Goal: Transaction & Acquisition: Book appointment/travel/reservation

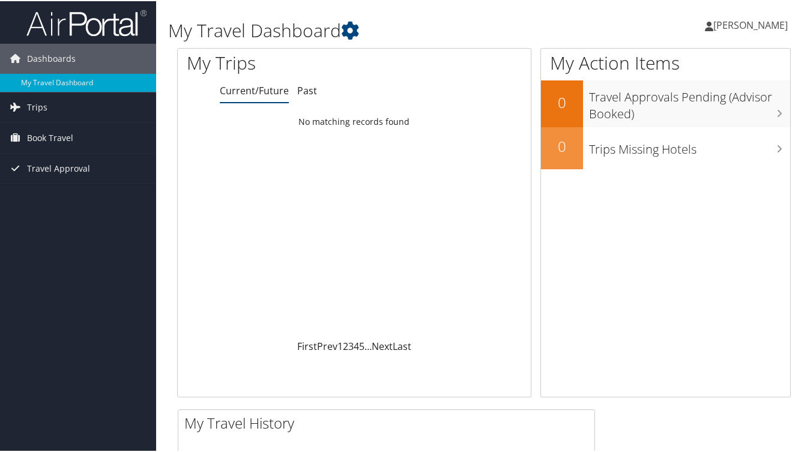
click at [733, 25] on span "[PERSON_NAME]" at bounding box center [750, 23] width 74 height 13
click at [590, 32] on div "TRACIE WOODS TRACIE WOODS My Settings Travel Agency Contacts View Travel Profil…" at bounding box center [676, 29] width 271 height 46
click at [745, 23] on span "[PERSON_NAME]" at bounding box center [750, 23] width 74 height 13
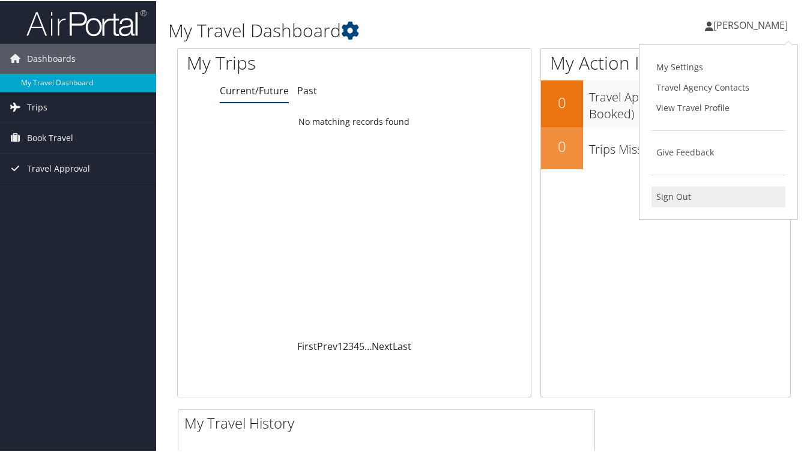
click at [671, 194] on link "Sign Out" at bounding box center [719, 196] width 134 height 20
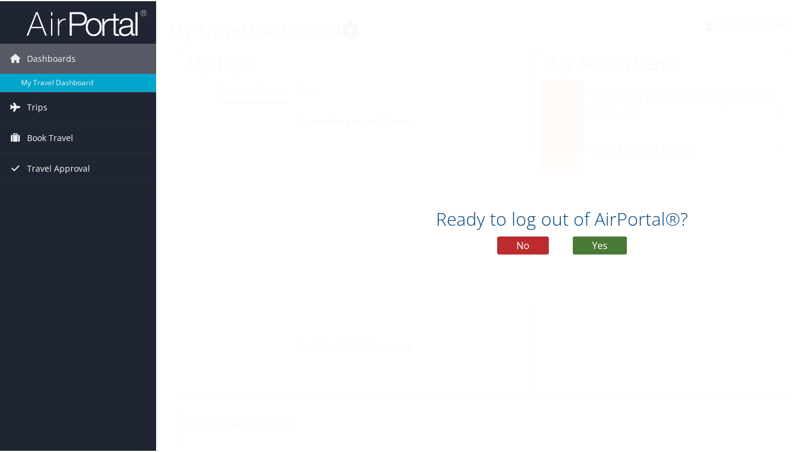
click at [601, 245] on button "Yes" at bounding box center [600, 244] width 54 height 18
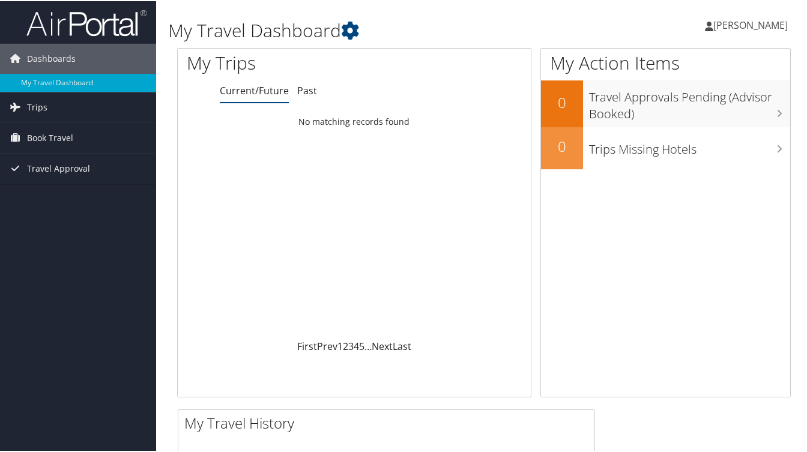
click at [737, 20] on span "[PERSON_NAME]" at bounding box center [750, 23] width 74 height 13
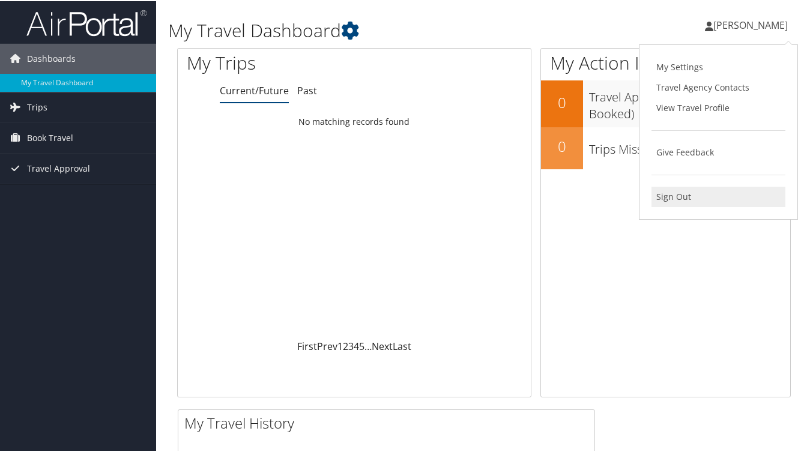
click at [667, 203] on link "Sign Out" at bounding box center [719, 196] width 134 height 20
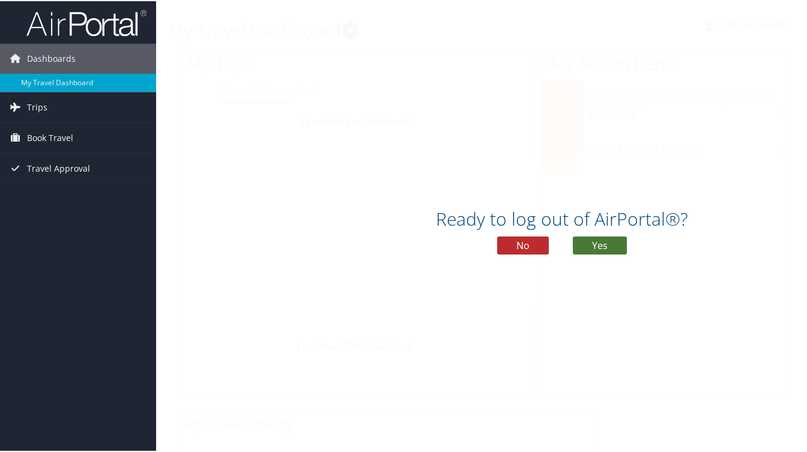
click at [593, 246] on button "Yes" at bounding box center [600, 244] width 54 height 18
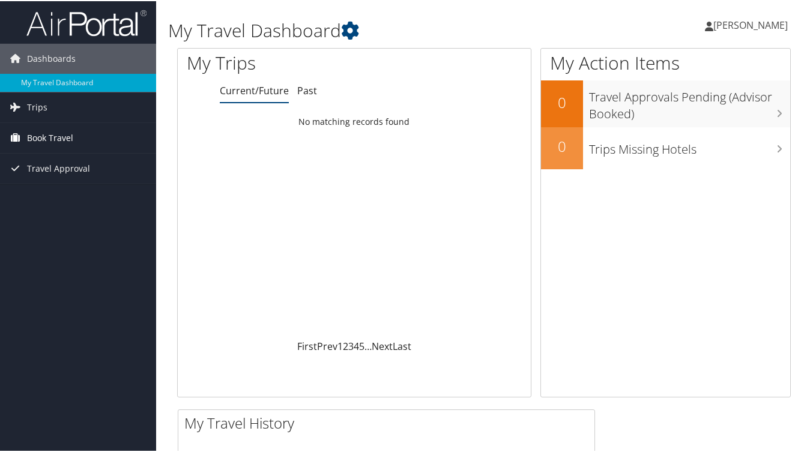
click at [40, 129] on span "Book Travel" at bounding box center [50, 137] width 46 height 30
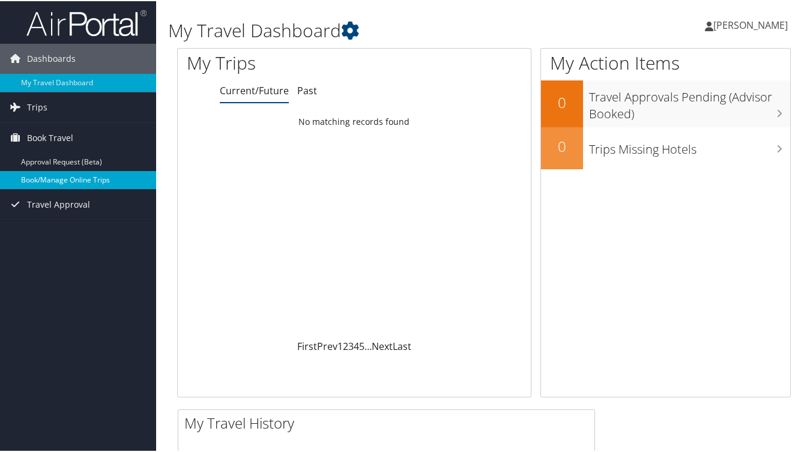
click at [38, 183] on link "Book/Manage Online Trips" at bounding box center [78, 179] width 156 height 18
